Goal: Task Accomplishment & Management: Complete application form

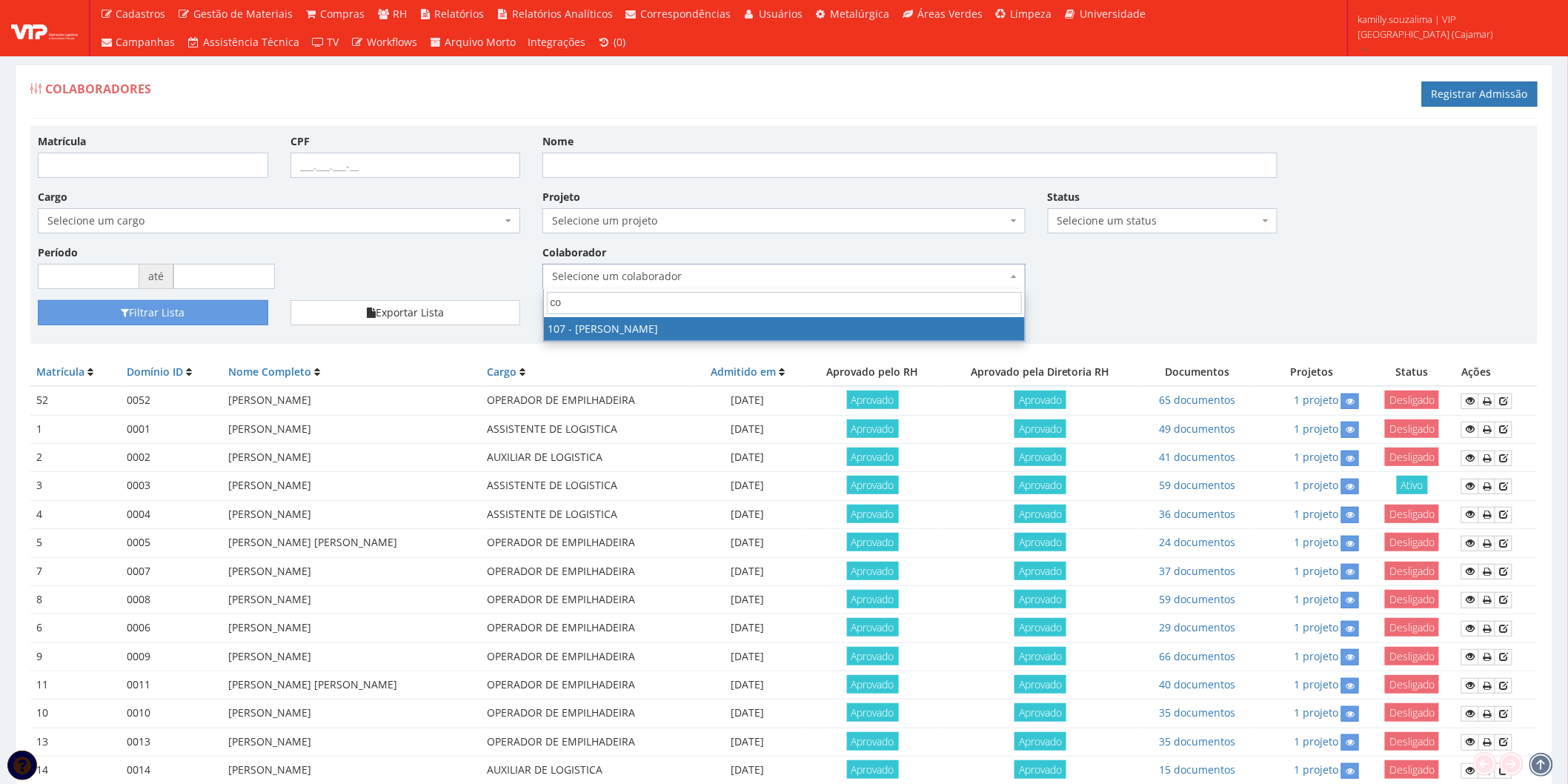
type input "c"
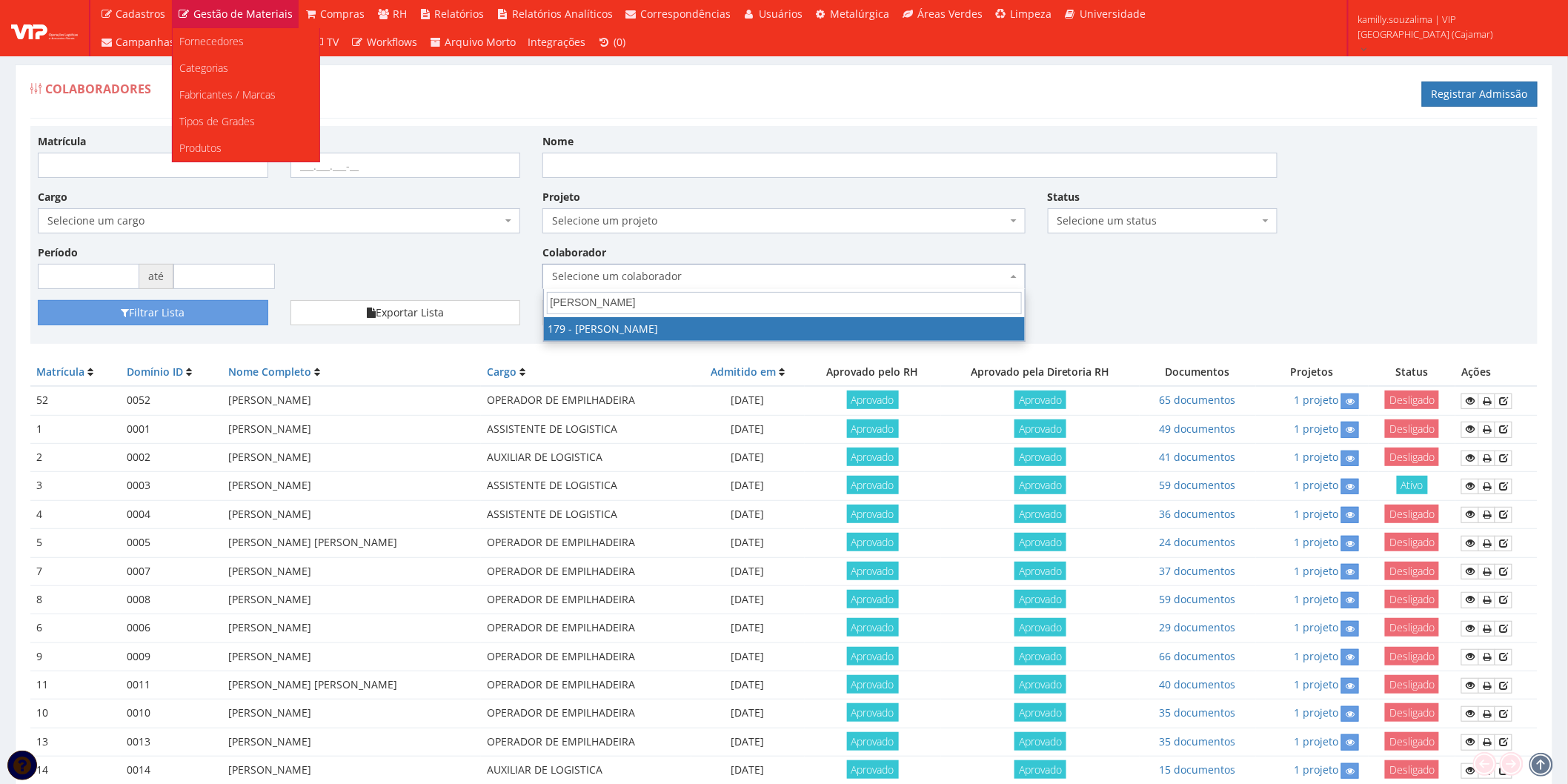
type input "[PERSON_NAME]"
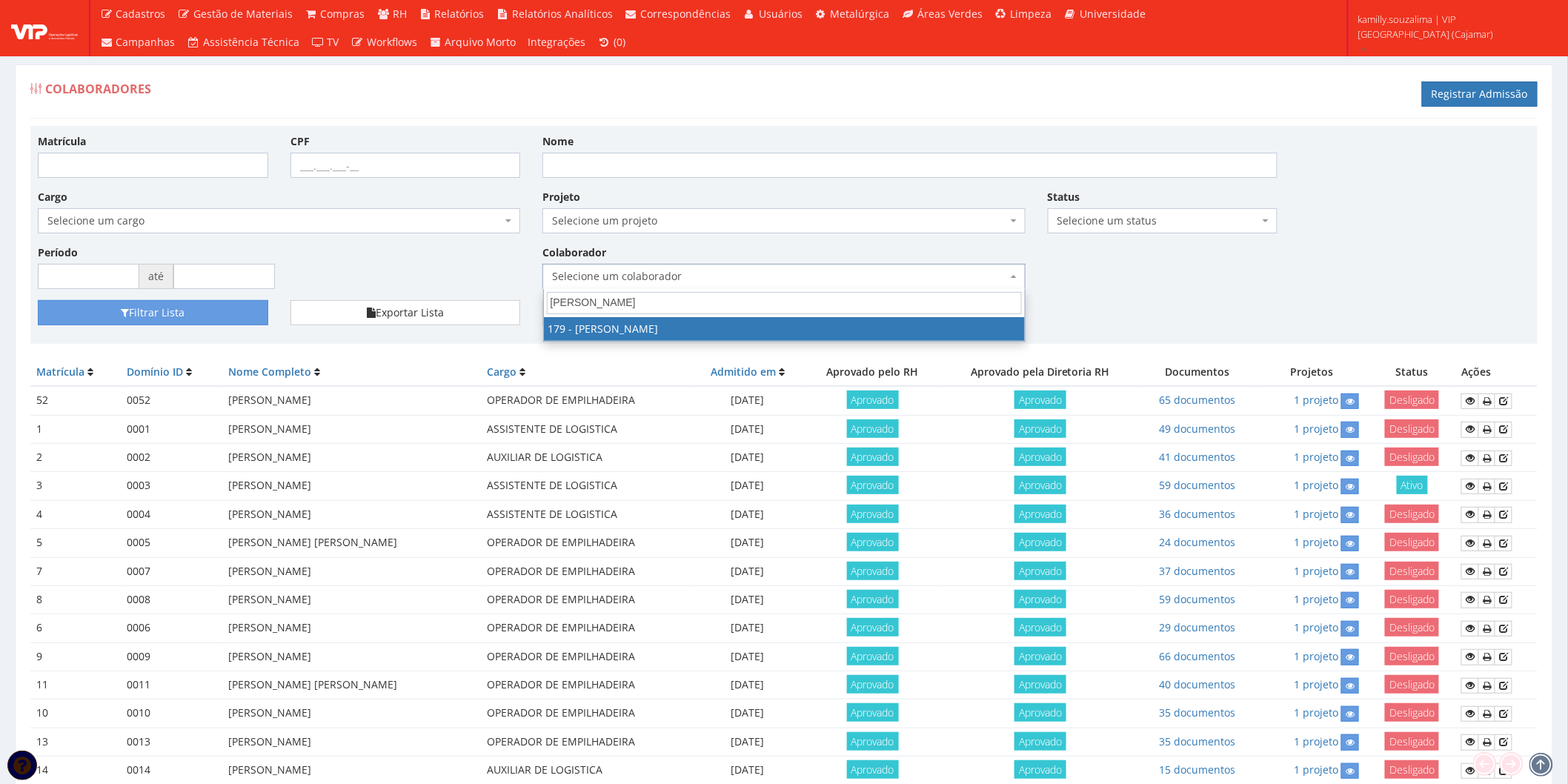
drag, startPoint x: 689, startPoint y: 327, endPoint x: 471, endPoint y: 327, distance: 218.0
select select "4074"
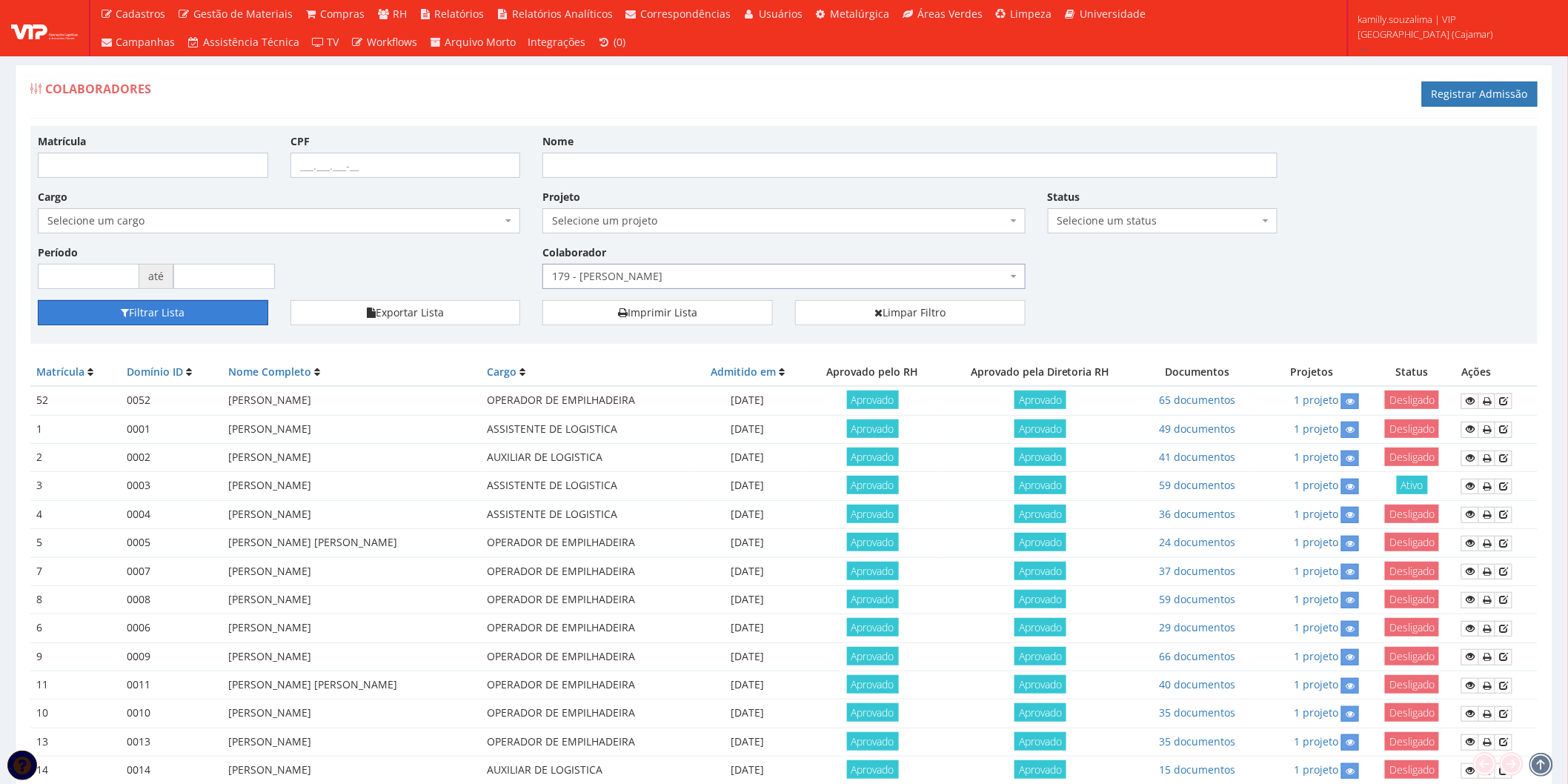
drag, startPoint x: 224, startPoint y: 313, endPoint x: 433, endPoint y: 288, distance: 210.5
click at [225, 313] on button "Filtrar Lista" at bounding box center [153, 313] width 231 height 25
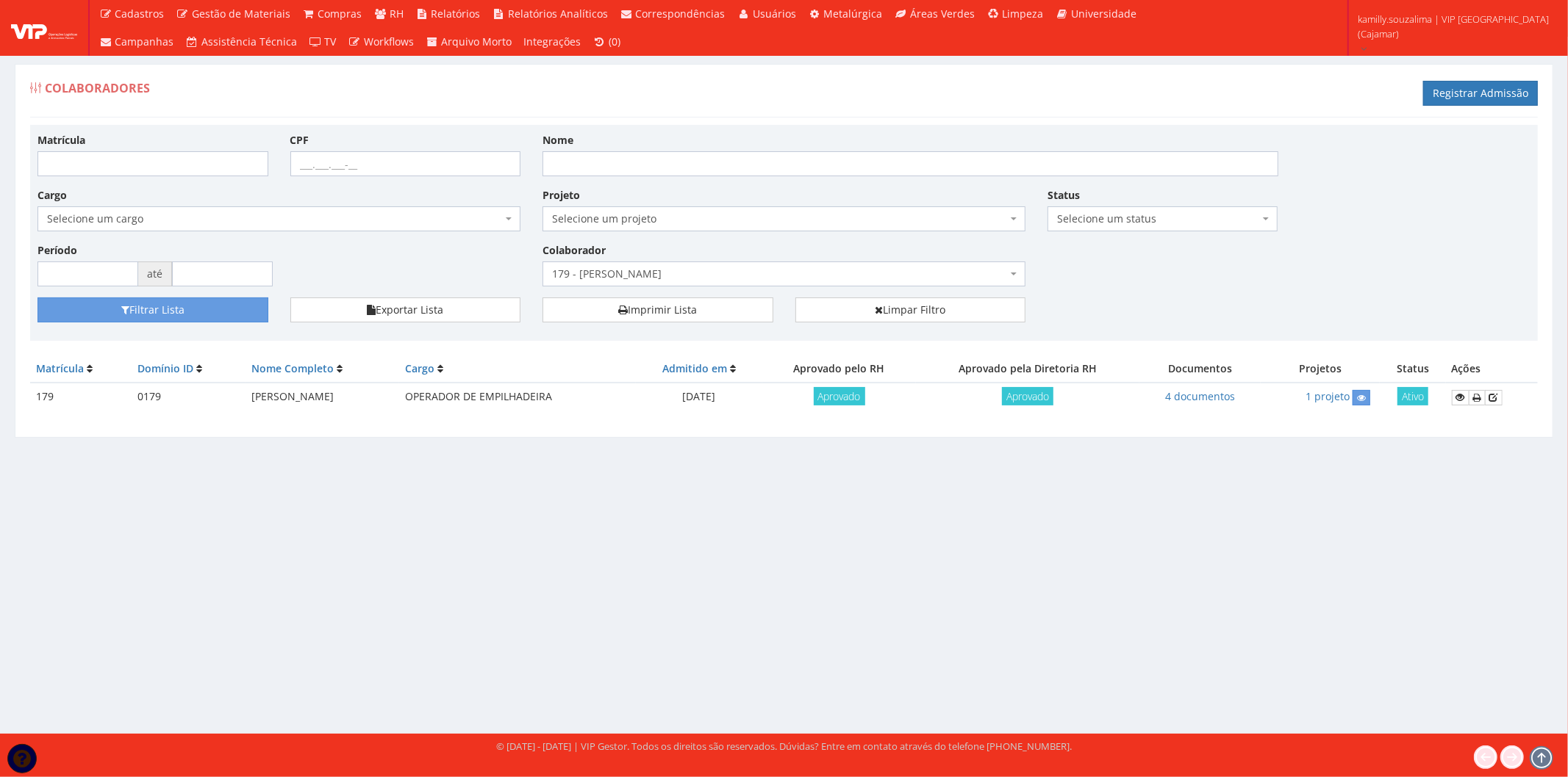
drag, startPoint x: 384, startPoint y: 398, endPoint x: 241, endPoint y: 391, distance: 143.2
click at [246, 391] on td "LUCAS ROCHA DOS SANTOS" at bounding box center [322, 397] width 153 height 28
click at [996, 319] on link "Limpar Filtro" at bounding box center [911, 310] width 231 height 25
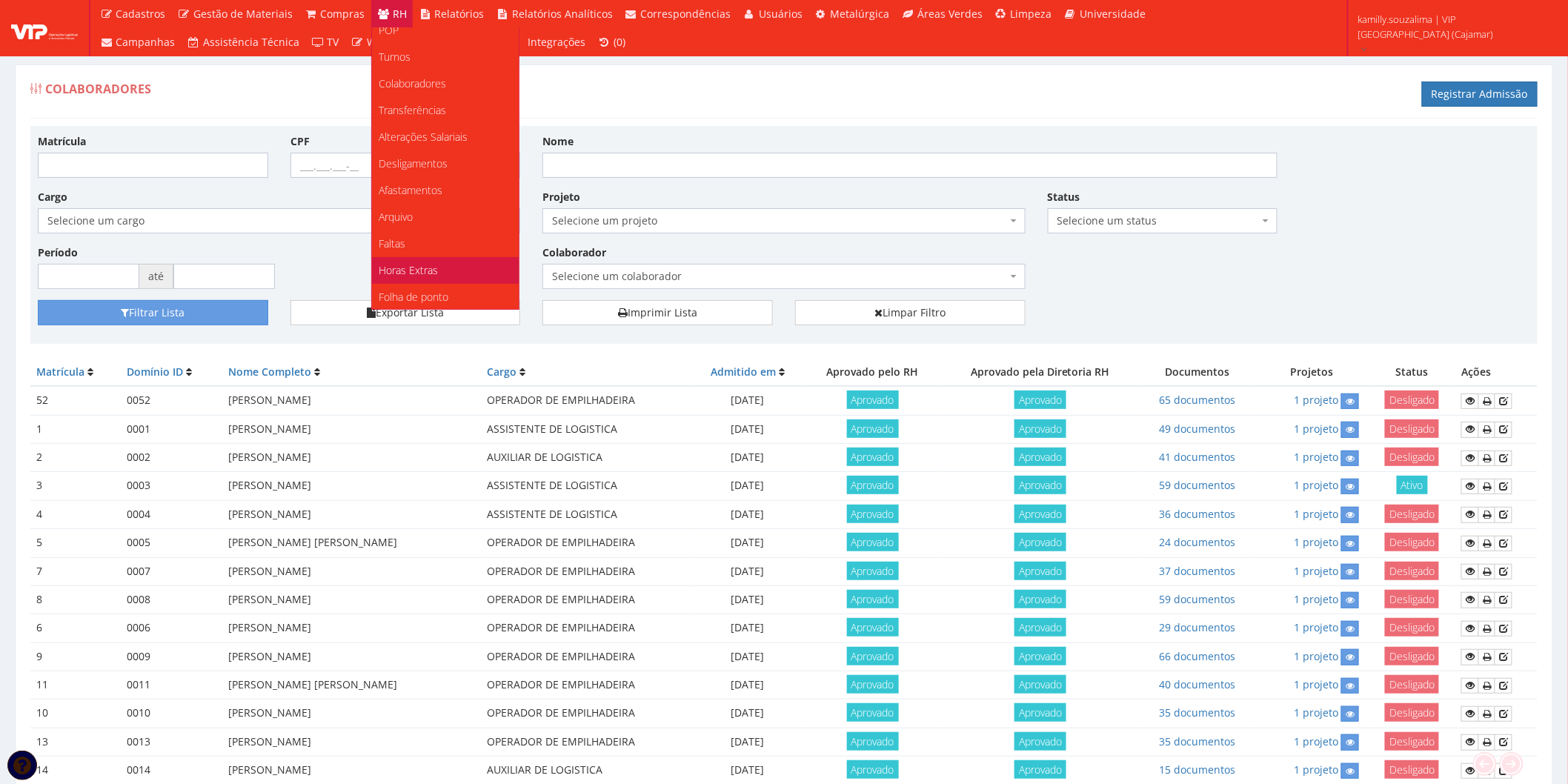
scroll to position [165, 0]
click at [427, 138] on link "Faltas" at bounding box center [445, 144] width 147 height 27
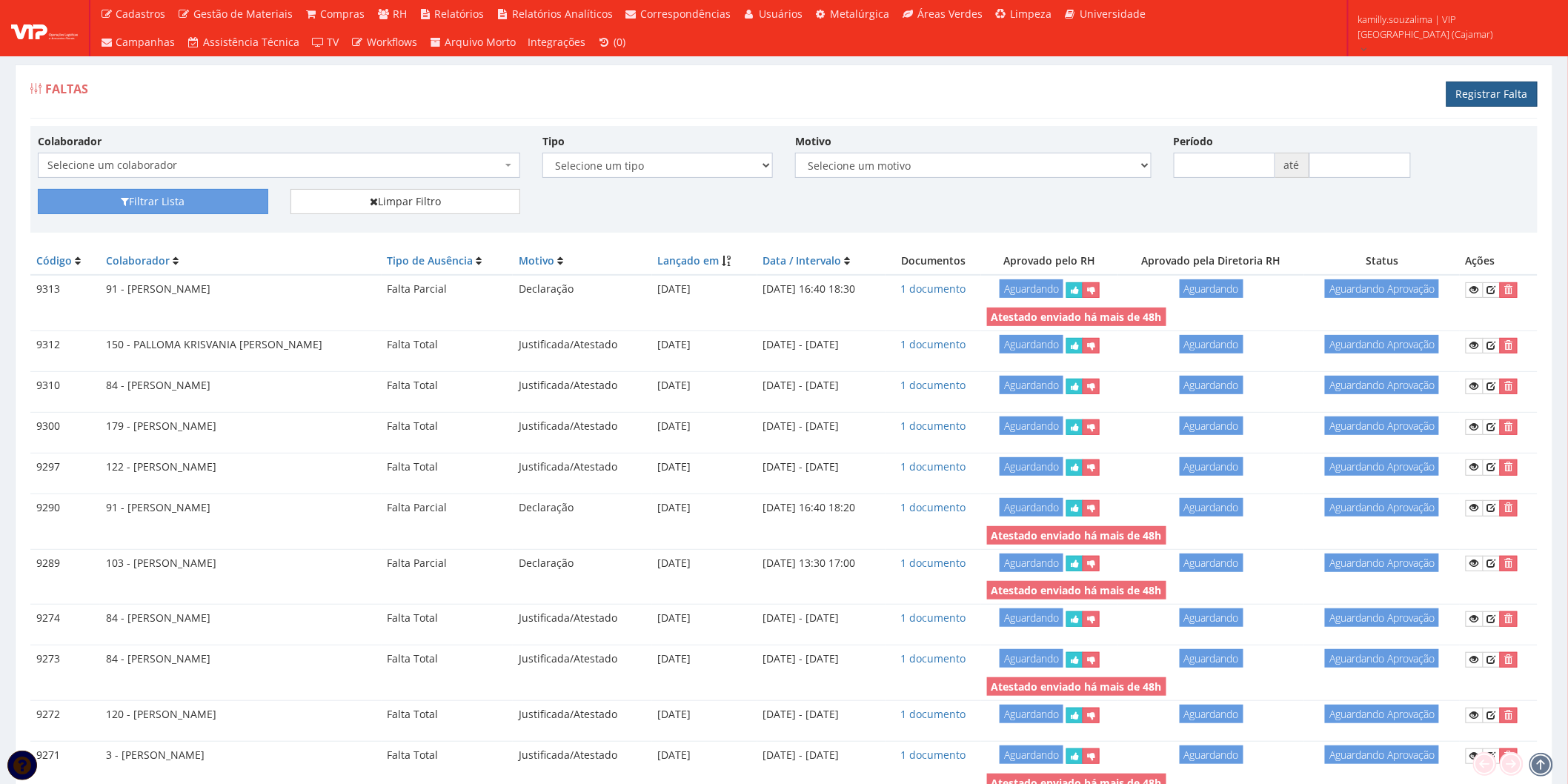
click at [1481, 100] on link "Registrar Falta" at bounding box center [1492, 93] width 92 height 25
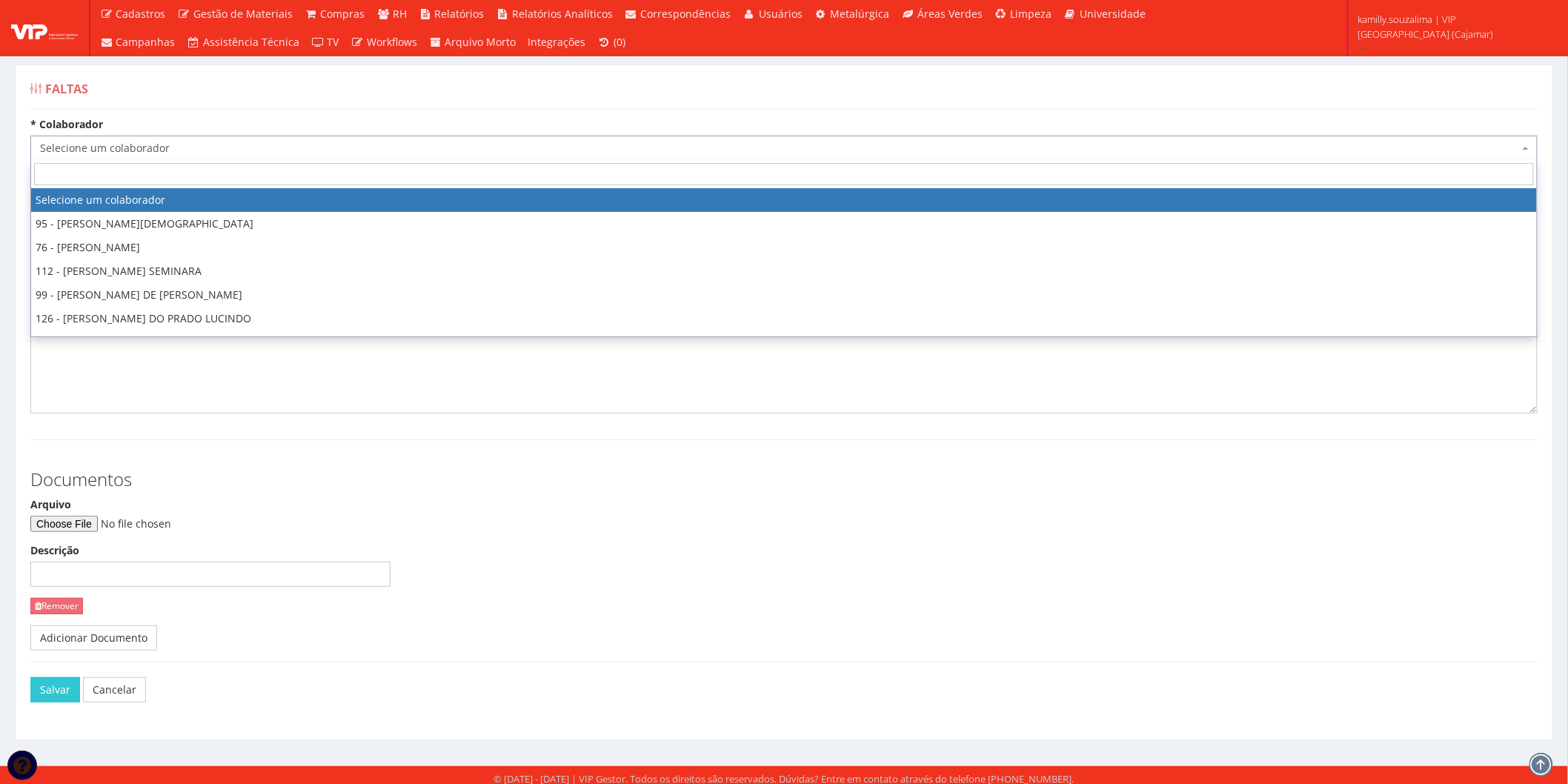
click at [287, 156] on span "Selecione um colaborador" at bounding box center [784, 148] width 1507 height 25
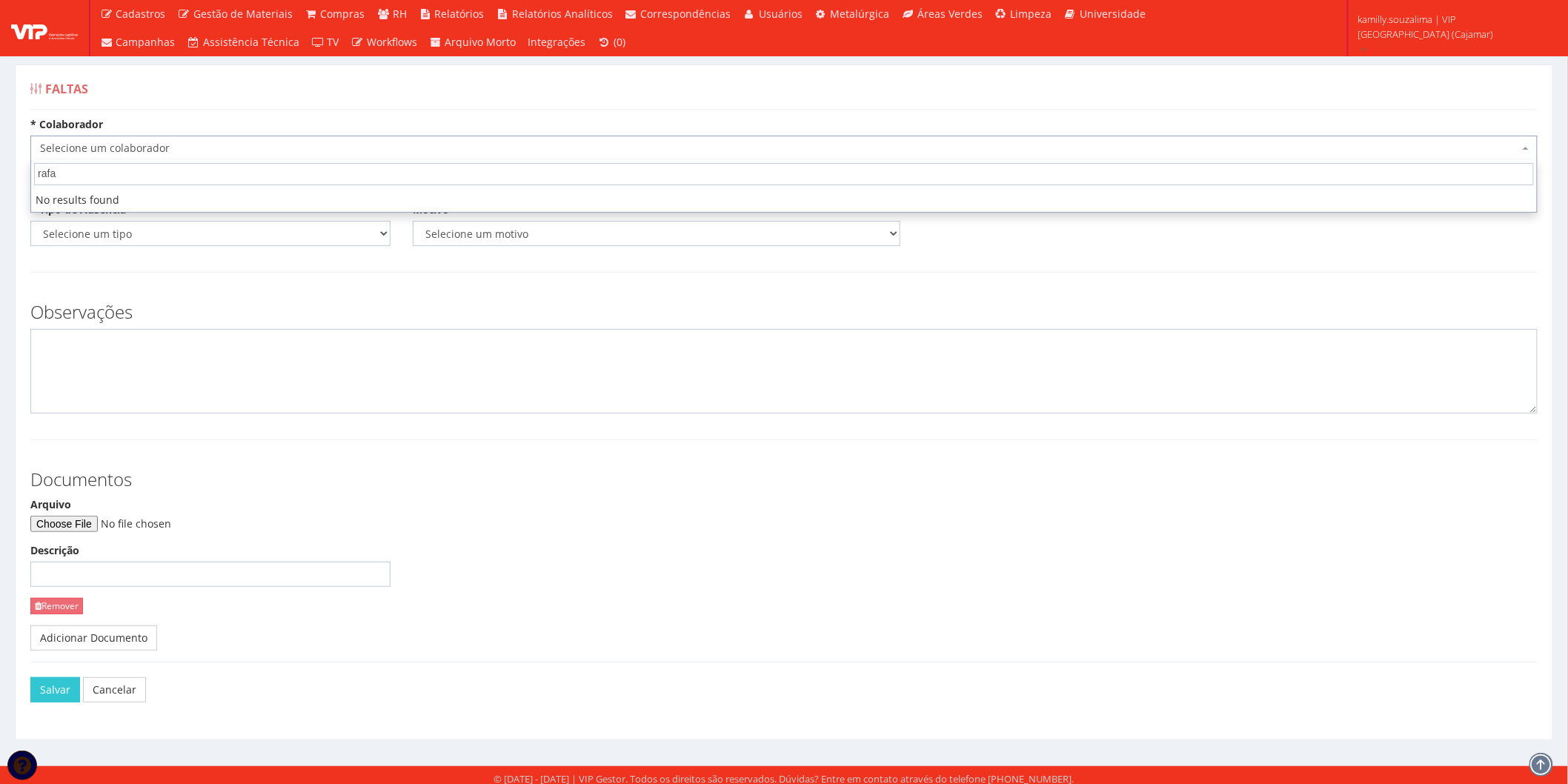
type input "rafae"
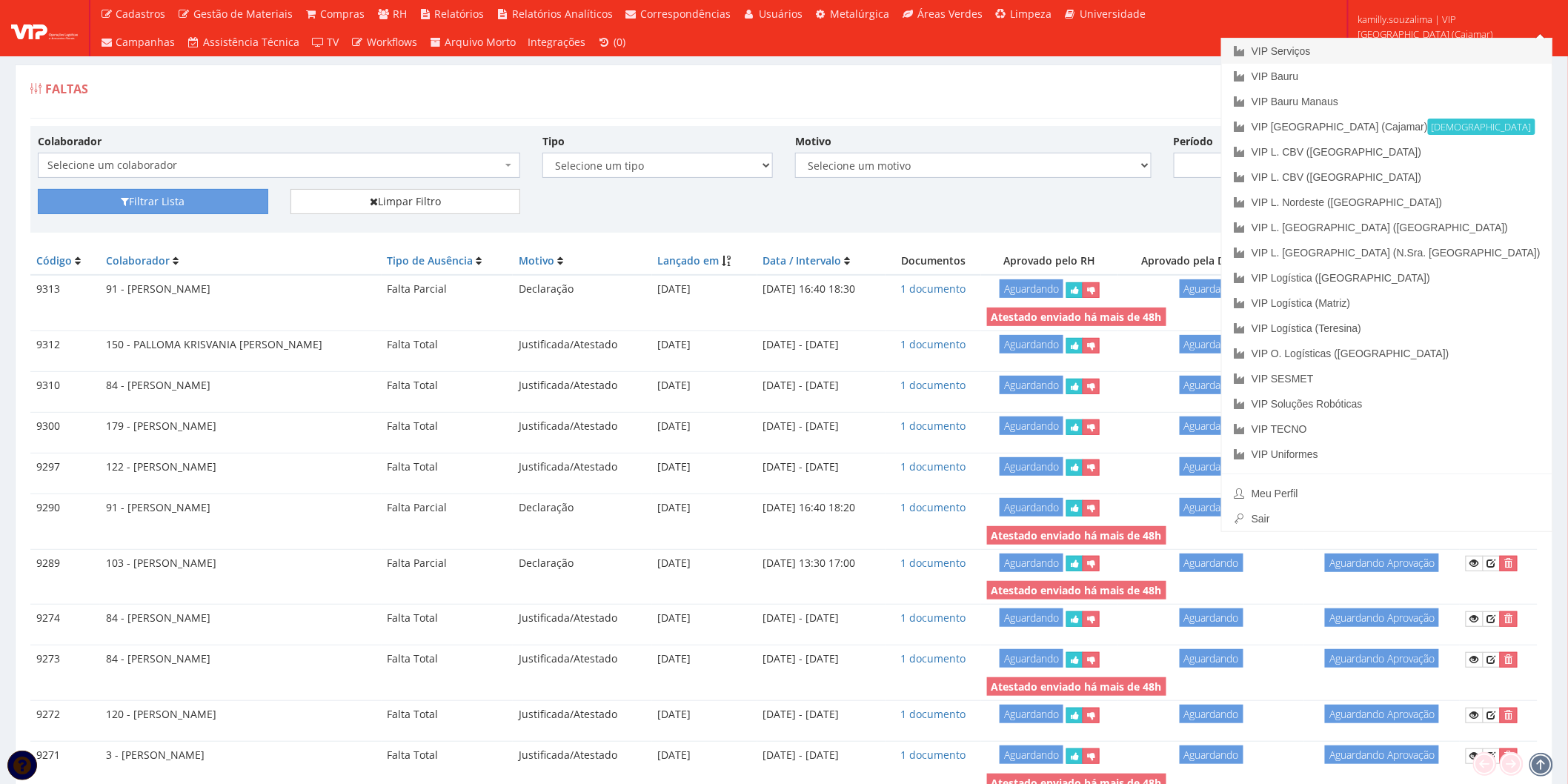
click at [1443, 41] on link "VIP Serviços" at bounding box center [1387, 51] width 331 height 25
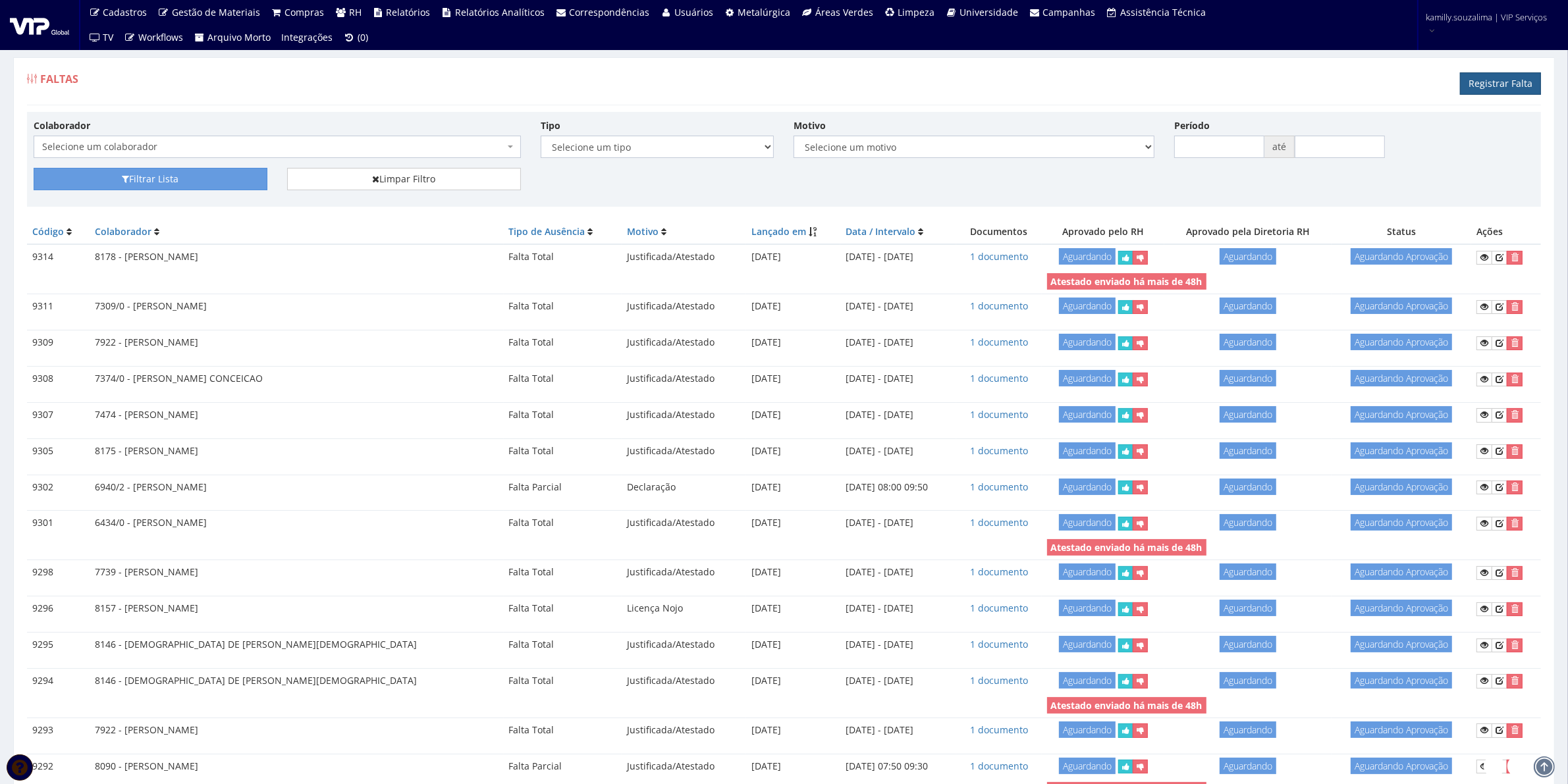
click at [1490, 84] on link "Registrar Falta" at bounding box center [1500, 83] width 81 height 22
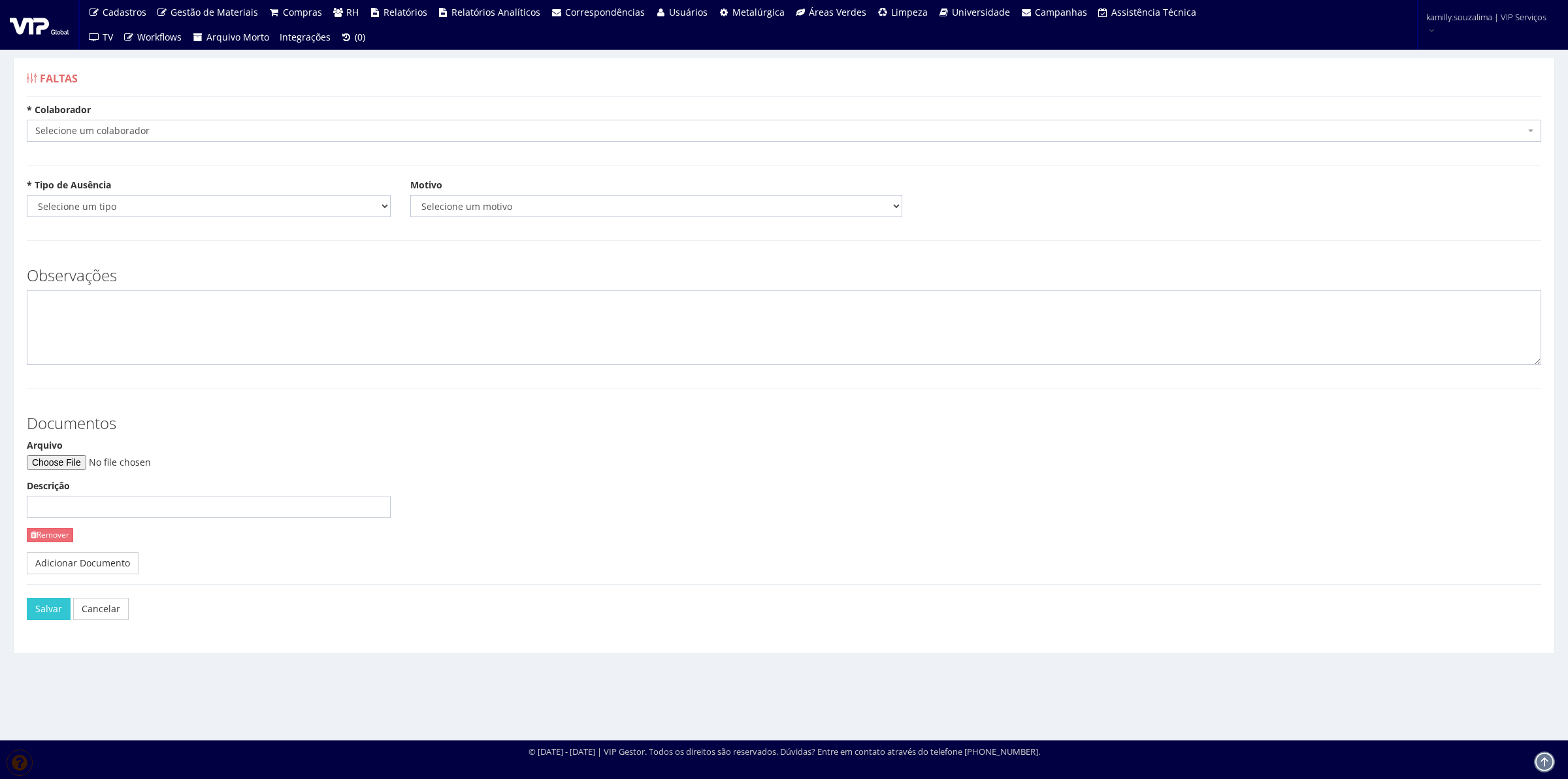
click at [147, 133] on span "Selecione um colaborador" at bounding box center [780, 131] width 1490 height 13
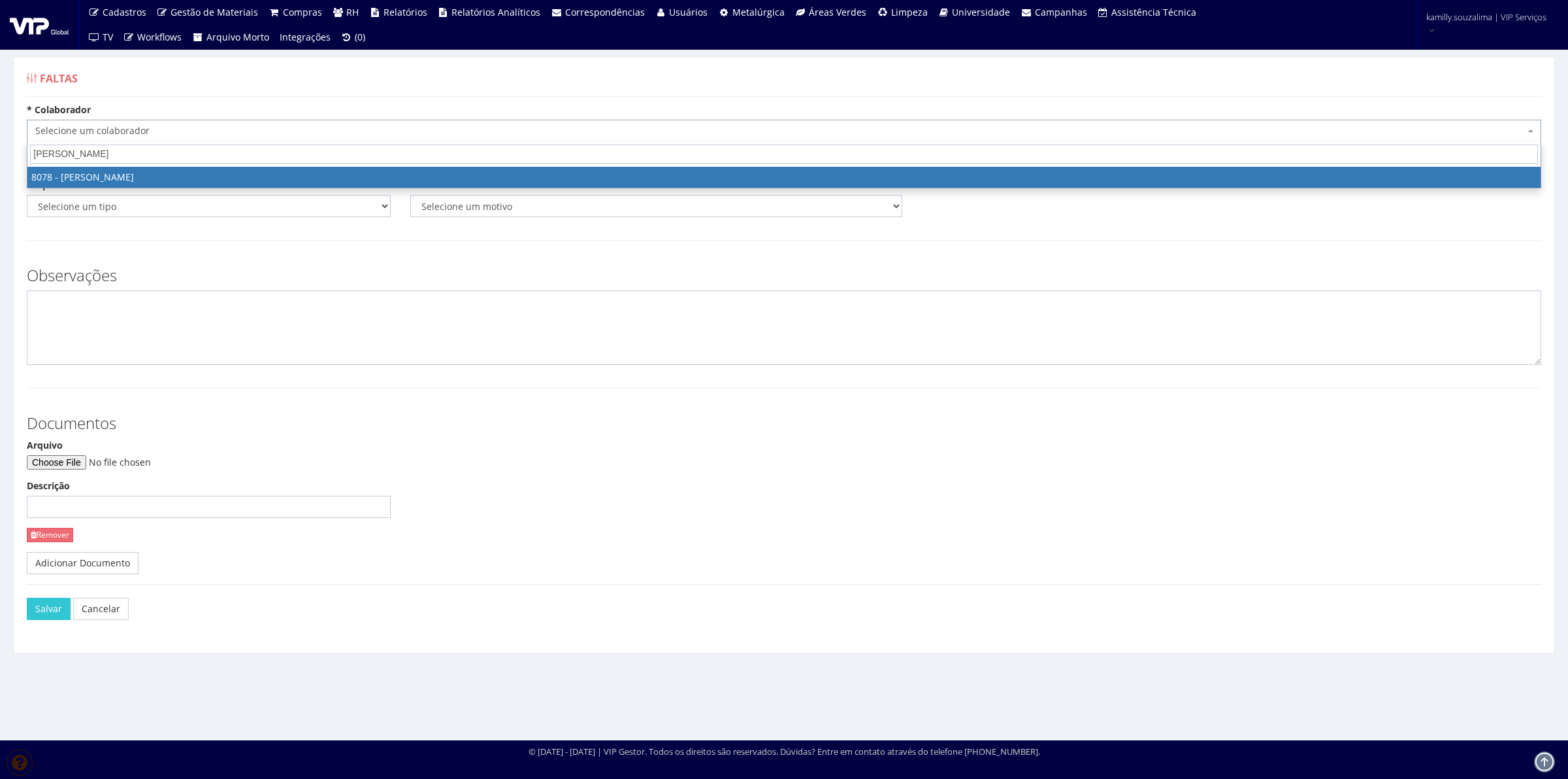
type input "[PERSON_NAME]"
select select "3405"
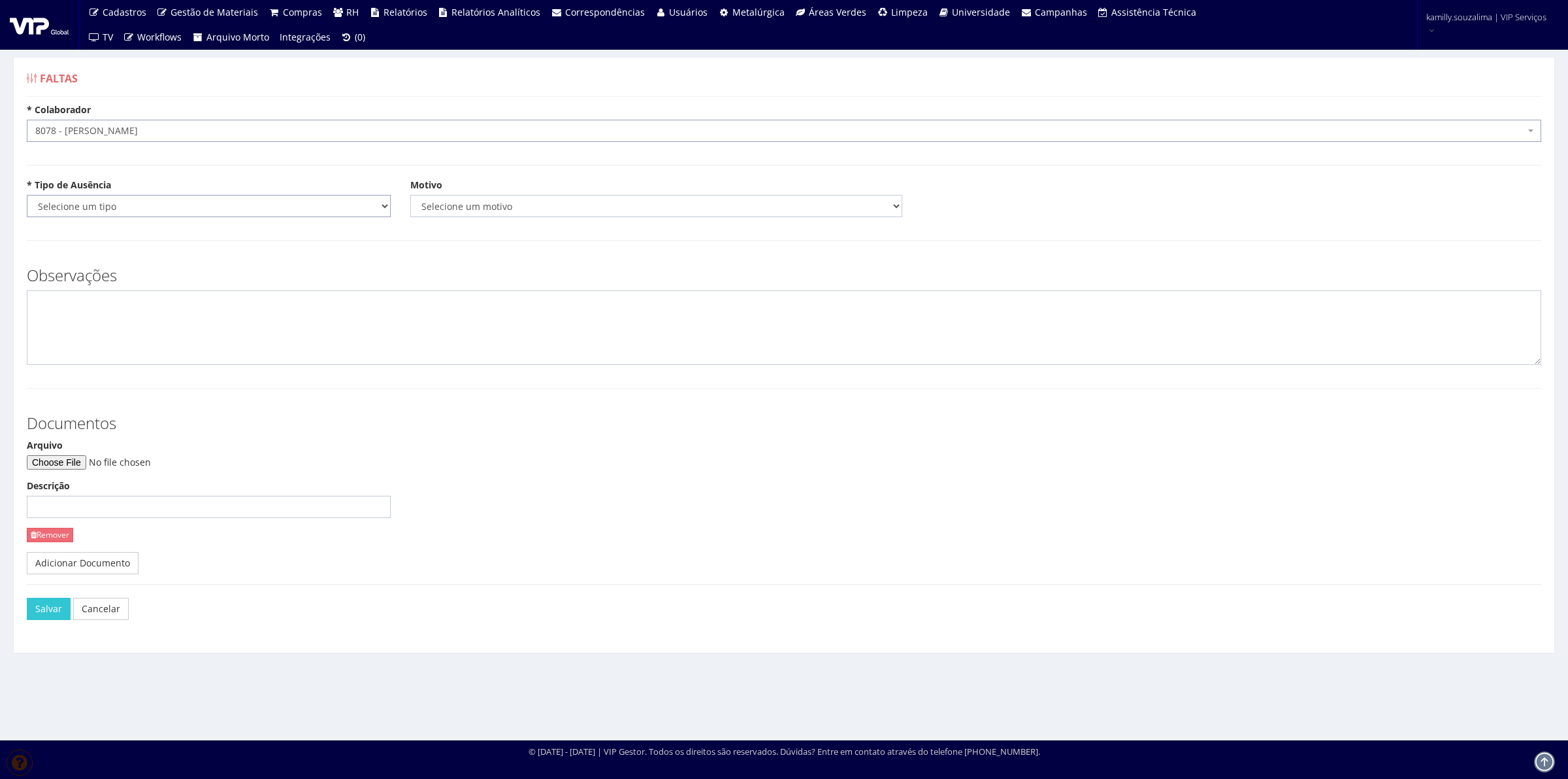
click at [177, 207] on select "Selecione um tipo Falta Total Falta Parcial Afastamento Férias" at bounding box center [209, 206] width 364 height 22
select select "total"
click at [27, 195] on select "Selecione um tipo Falta Total Falta Parcial Afastamento Férias" at bounding box center [209, 206] width 364 height 22
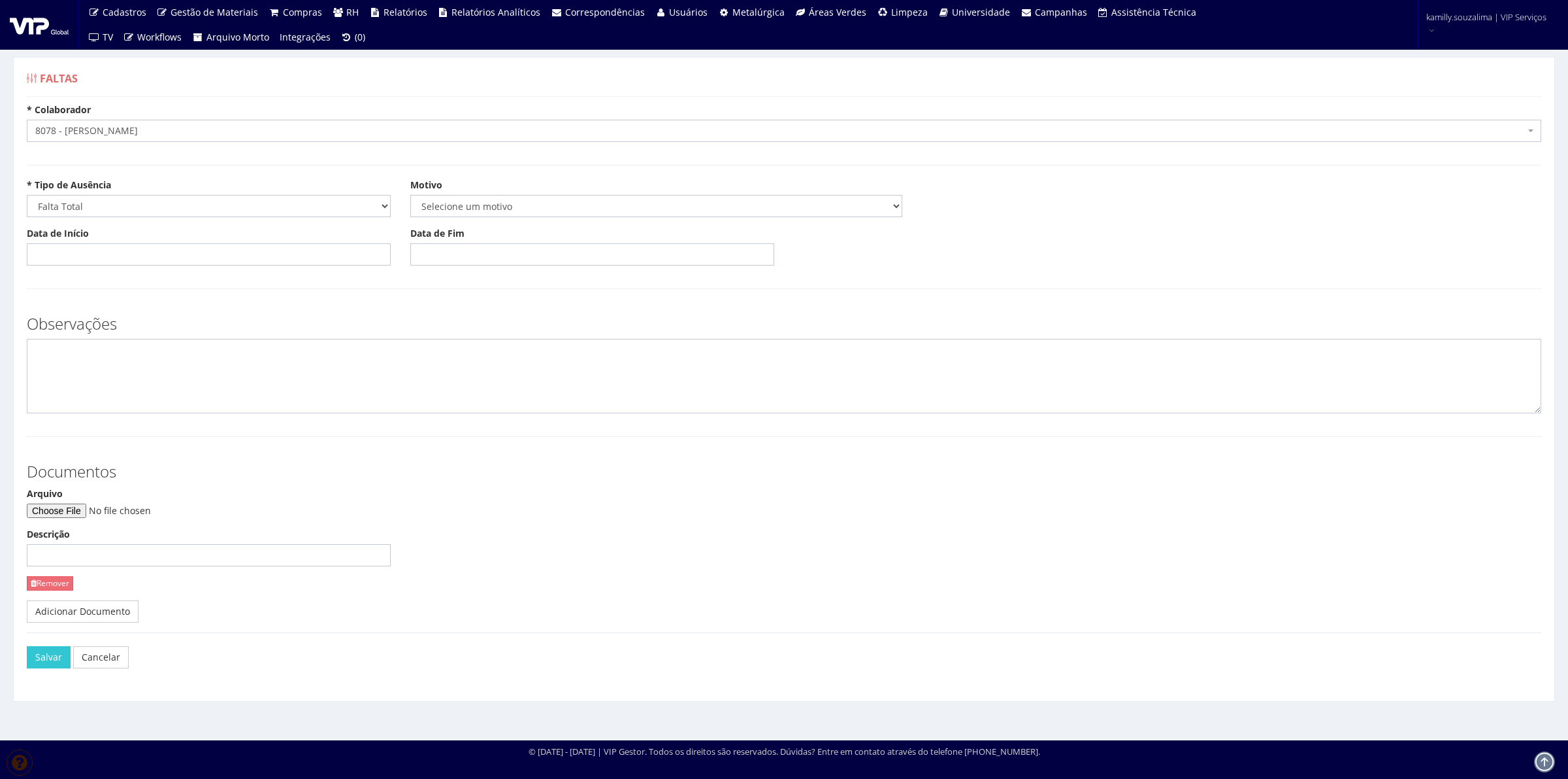
drag, startPoint x: 462, startPoint y: 222, endPoint x: 462, endPoint y: 210, distance: 12.0
click at [462, 213] on div "* Tipo de Ausência Selecione um tipo Falta Total Falta Parcial Afastamento Féri…" at bounding box center [784, 203] width 1534 height 49
drag, startPoint x: 462, startPoint y: 206, endPoint x: 462, endPoint y: 215, distance: 9.0
click at [462, 206] on select "Selecione um motivo Acidente Atestado Atraso Declaração Determinação Judicial D…" at bounding box center [656, 206] width 492 height 22
select select "atestado"
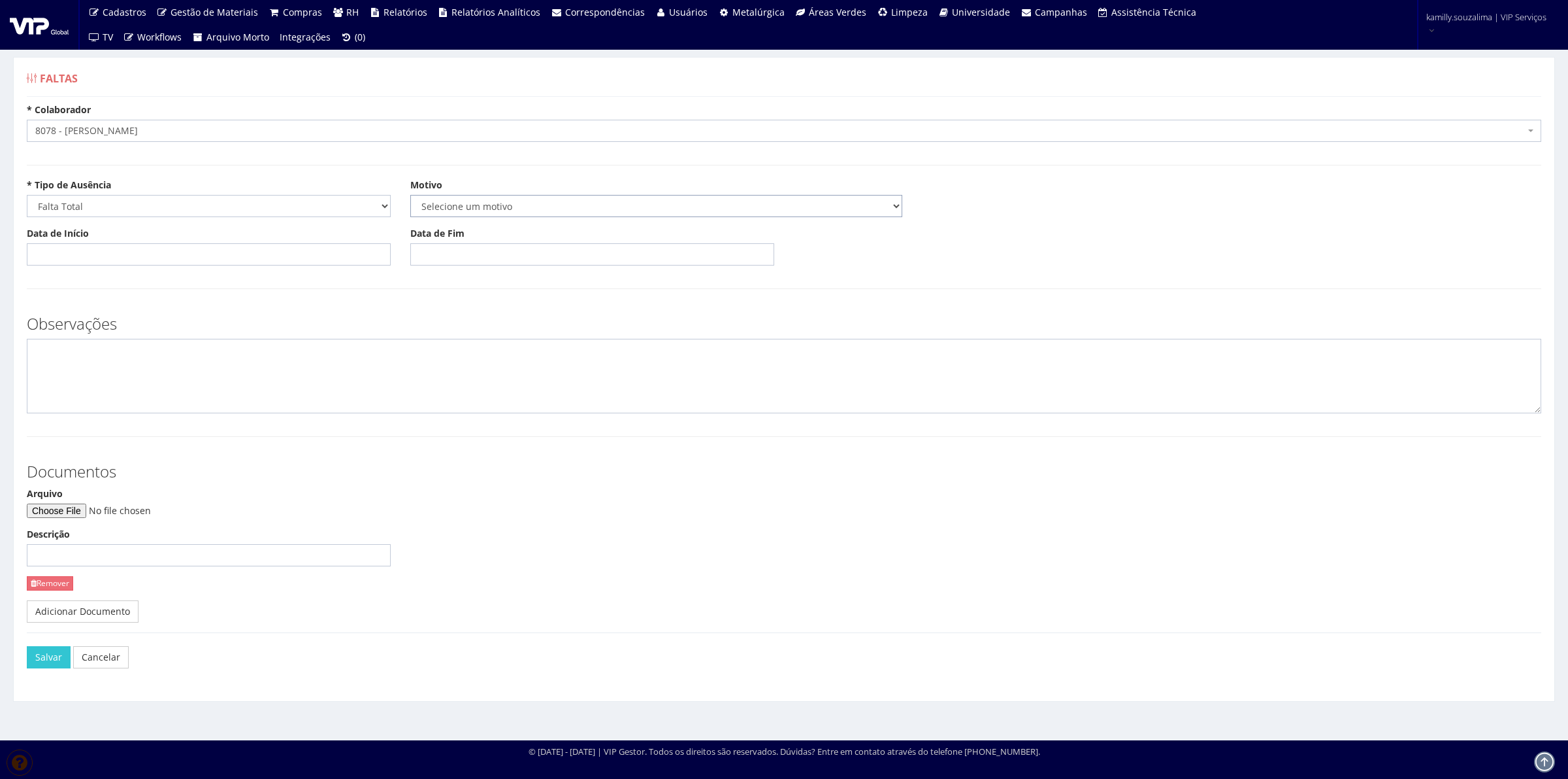
click at [410, 195] on select "Selecione um motivo Acidente Atestado Atraso Declaração Determinação Judicial D…" at bounding box center [656, 206] width 492 height 22
click at [267, 251] on input "Data de Início" at bounding box center [209, 254] width 364 height 22
click at [119, 246] on input "Data de Início" at bounding box center [209, 254] width 364 height 22
click at [57, 368] on td "11" at bounding box center [57, 364] width 18 height 19
type input "[DATE]"
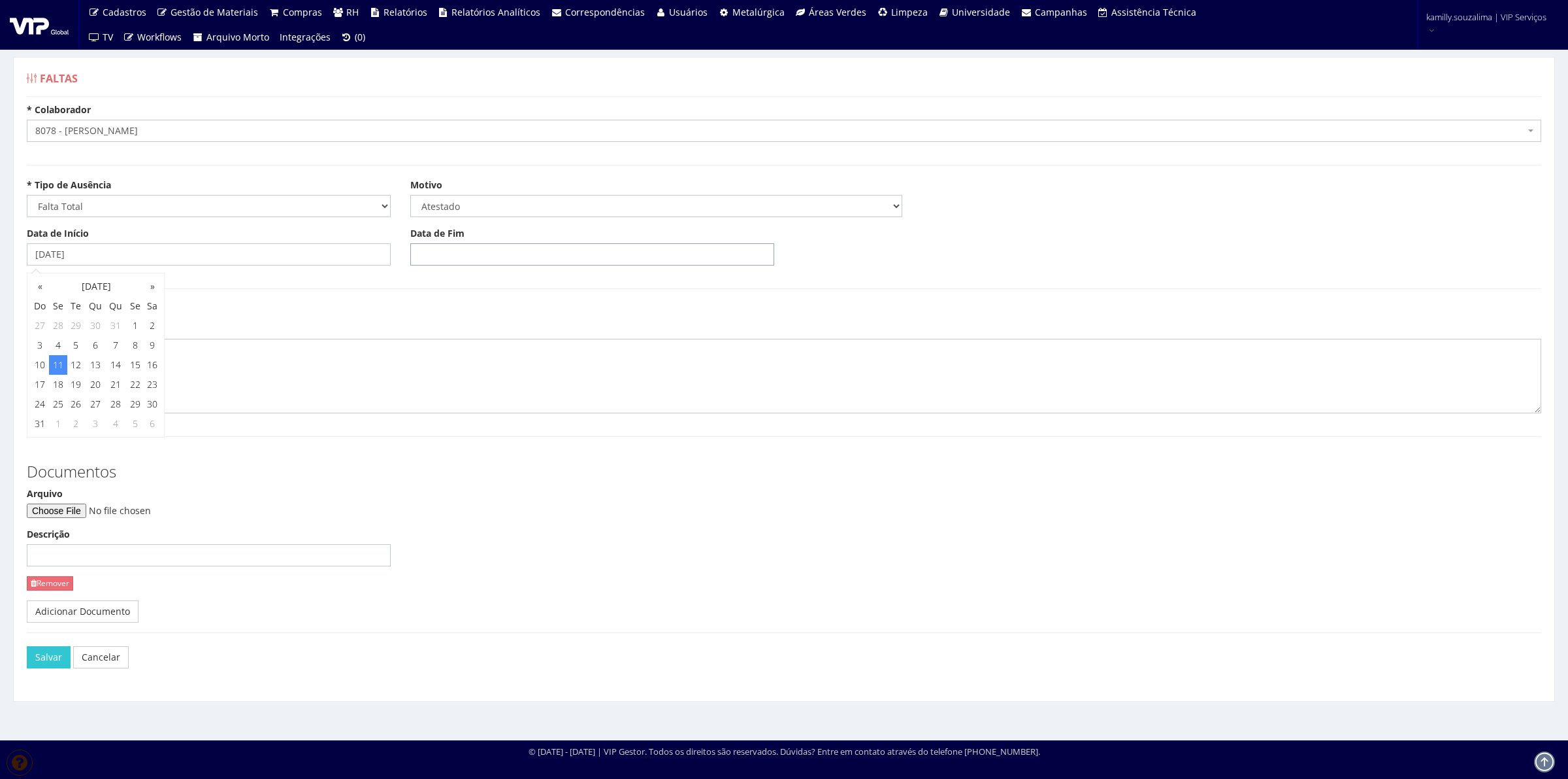
click at [483, 249] on input "Data de Fim" at bounding box center [592, 254] width 364 height 22
click at [439, 363] on td "11" at bounding box center [441, 364] width 18 height 19
type input "[DATE]"
click at [182, 363] on textarea at bounding box center [784, 376] width 1515 height 75
type textarea "c"
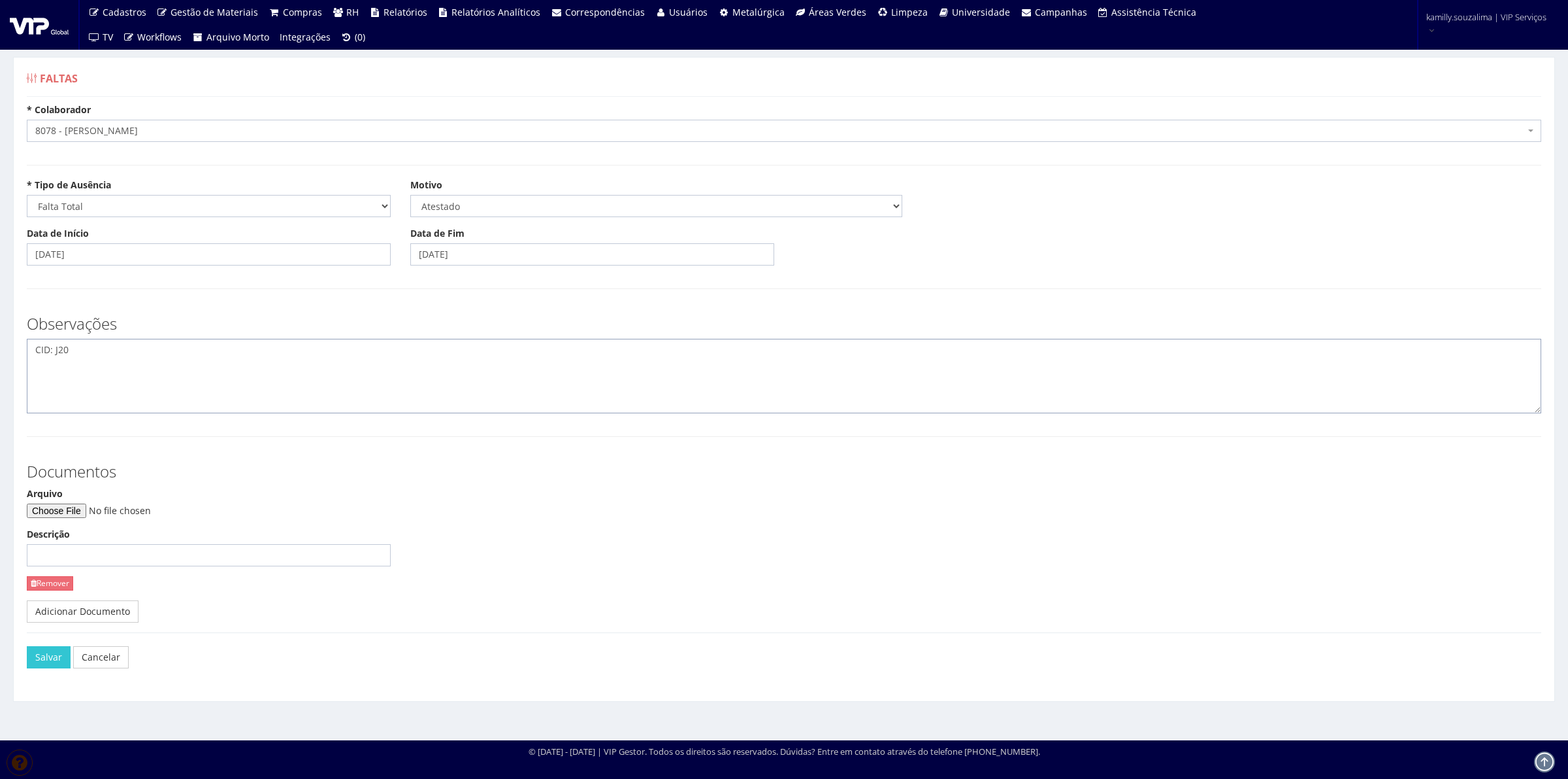
type textarea "CID: J20"
click at [77, 505] on input "Arquivo" at bounding box center [115, 510] width 177 height 14
type input "C:\fakepath\CamScanner 11-08-2025 11.31.pdf"
click at [40, 658] on button "Salvar" at bounding box center [49, 657] width 44 height 22
